Goal: Book appointment/travel/reservation

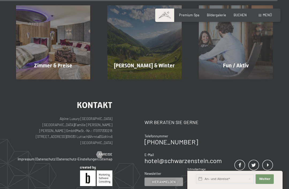
scroll to position [1789, 0]
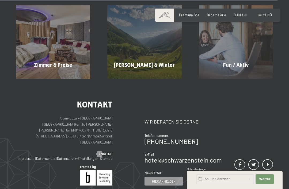
click at [49, 62] on span "Zimmer & Preise" at bounding box center [53, 65] width 38 height 6
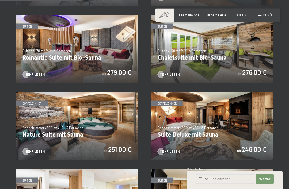
scroll to position [348, 0]
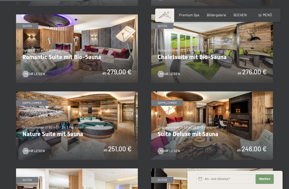
click at [46, 128] on img at bounding box center [77, 126] width 122 height 69
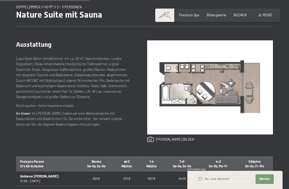
scroll to position [188, 0]
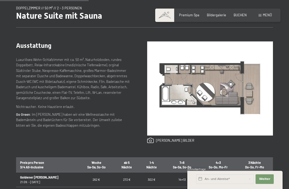
click at [147, 142] on link at bounding box center [170, 141] width 47 height 6
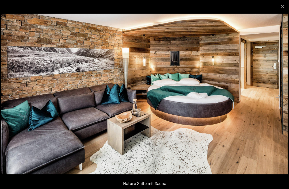
click at [281, 10] on button "Close gallery" at bounding box center [282, 6] width 13 height 13
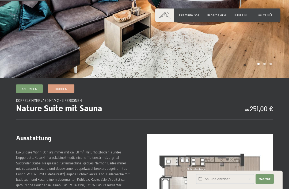
scroll to position [96, 0]
click at [219, 13] on span "Bildergalerie" at bounding box center [216, 15] width 19 height 4
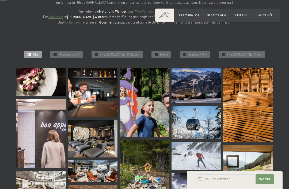
scroll to position [98, 0]
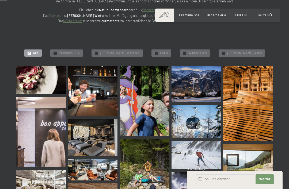
click at [45, 81] on img at bounding box center [41, 80] width 50 height 28
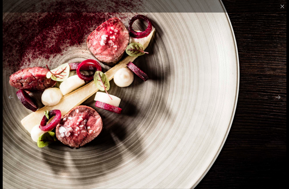
scroll to position [105, 0]
click at [280, 103] on button "Next slide" at bounding box center [278, 97] width 11 height 10
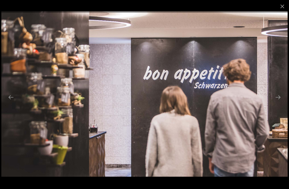
click at [279, 103] on button "Next slide" at bounding box center [278, 97] width 11 height 10
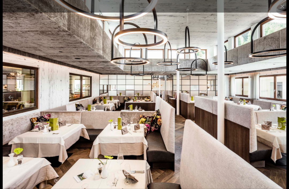
click at [277, 103] on button "Next slide" at bounding box center [278, 97] width 11 height 10
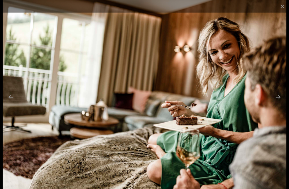
click at [278, 103] on button "Next slide" at bounding box center [278, 97] width 11 height 10
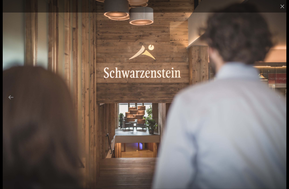
click at [279, 103] on button "Next slide" at bounding box center [278, 97] width 11 height 10
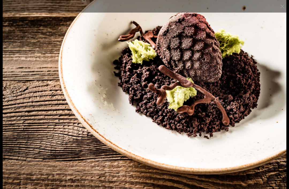
click at [280, 103] on button "Next slide" at bounding box center [278, 97] width 11 height 10
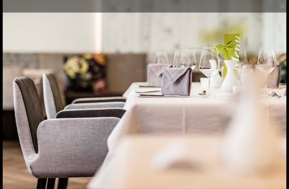
click at [277, 102] on button "Next slide" at bounding box center [278, 97] width 11 height 10
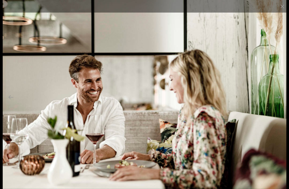
click at [275, 103] on button "Next slide" at bounding box center [278, 97] width 11 height 10
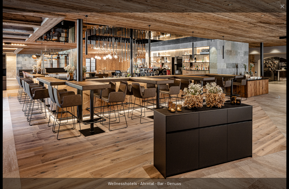
click at [278, 103] on button "Next slide" at bounding box center [278, 97] width 11 height 10
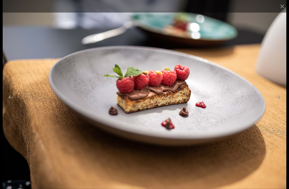
click at [280, 103] on button "Next slide" at bounding box center [278, 97] width 11 height 10
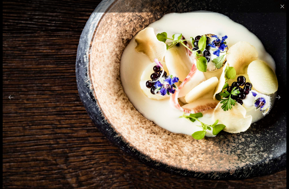
click at [279, 103] on button "Next slide" at bounding box center [278, 97] width 11 height 10
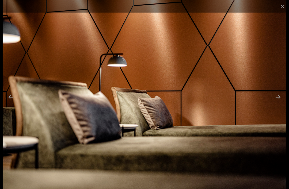
click at [279, 103] on button "Next slide" at bounding box center [278, 97] width 11 height 10
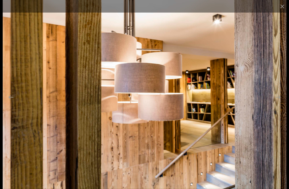
click at [279, 103] on button "Next slide" at bounding box center [278, 97] width 11 height 10
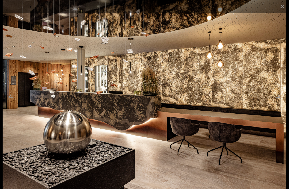
click at [279, 103] on button "Next slide" at bounding box center [278, 97] width 11 height 10
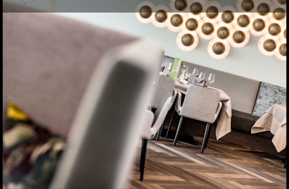
click at [279, 103] on button "Next slide" at bounding box center [278, 97] width 11 height 10
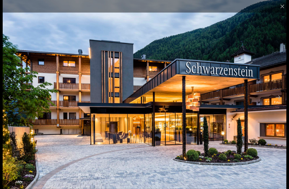
click at [277, 103] on button "Next slide" at bounding box center [278, 97] width 11 height 10
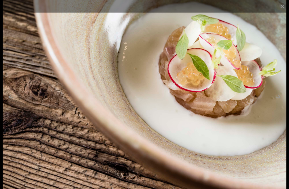
click at [277, 103] on button "Next slide" at bounding box center [278, 97] width 11 height 10
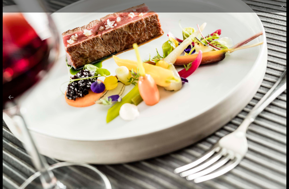
click at [278, 103] on button "Next slide" at bounding box center [278, 97] width 11 height 10
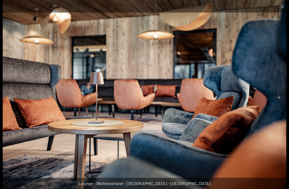
click at [279, 103] on button "Next slide" at bounding box center [278, 97] width 11 height 10
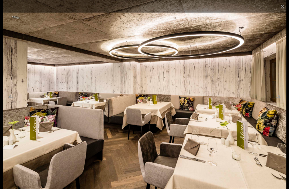
click at [279, 103] on button "Next slide" at bounding box center [278, 97] width 11 height 10
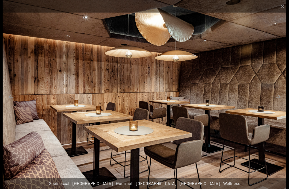
click at [279, 103] on button "Next slide" at bounding box center [278, 97] width 11 height 10
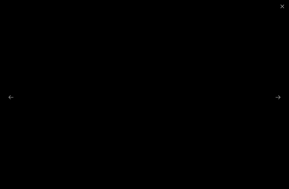
click at [279, 103] on button "Next slide" at bounding box center [278, 97] width 11 height 10
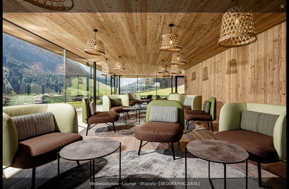
click at [280, 103] on button "Next slide" at bounding box center [278, 97] width 11 height 10
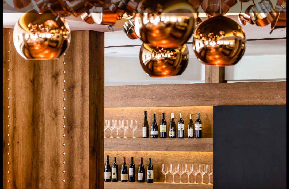
click at [280, 103] on button "Next slide" at bounding box center [278, 97] width 11 height 10
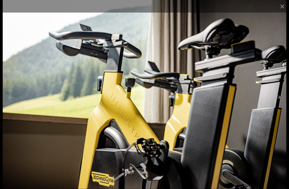
scroll to position [148, 0]
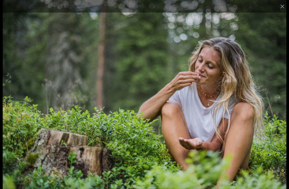
click at [280, 8] on button "Close gallery" at bounding box center [282, 6] width 13 height 13
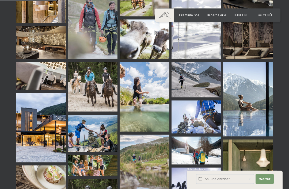
scroll to position [800, 0]
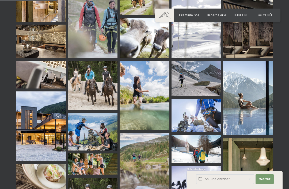
click at [246, 94] on img at bounding box center [248, 98] width 50 height 74
